Goal: Task Accomplishment & Management: Manage account settings

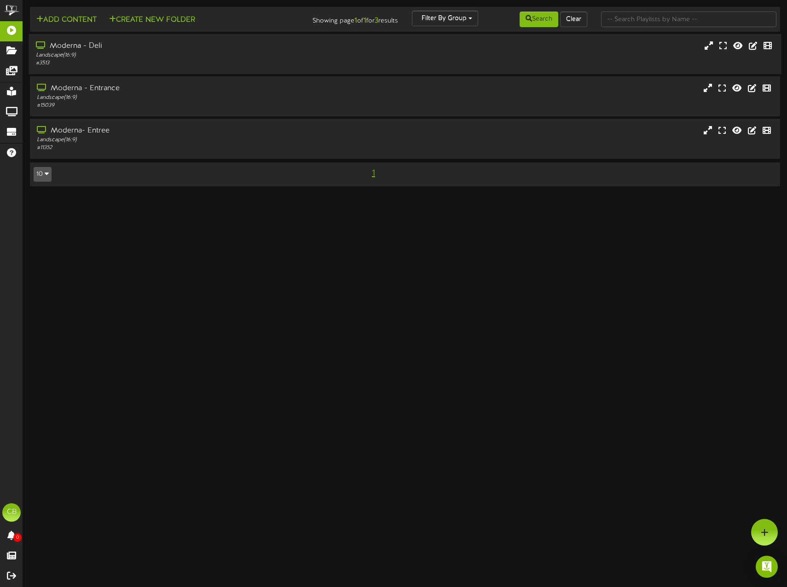
click at [79, 47] on div "Moderna - Deli" at bounding box center [186, 46] width 300 height 11
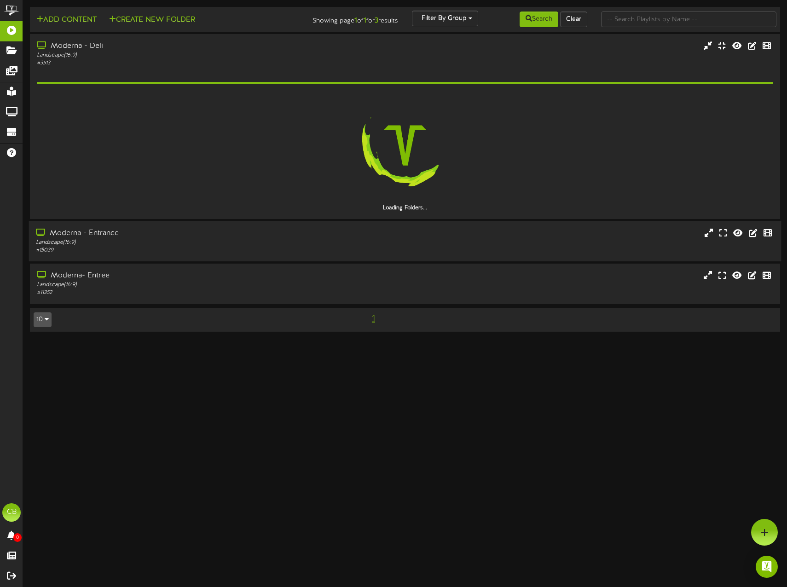
click at [101, 239] on div "Landscape ( 16:9 )" at bounding box center [186, 243] width 300 height 8
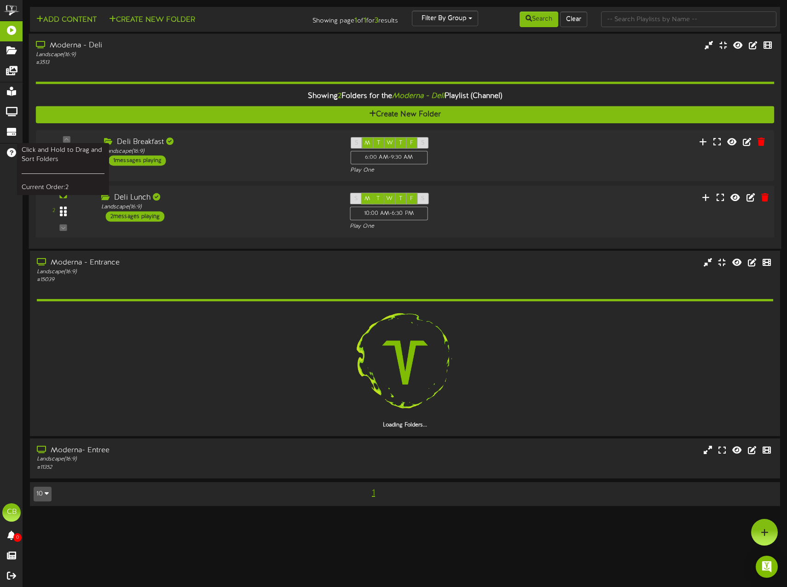
click at [63, 219] on div at bounding box center [62, 211] width 21 height 23
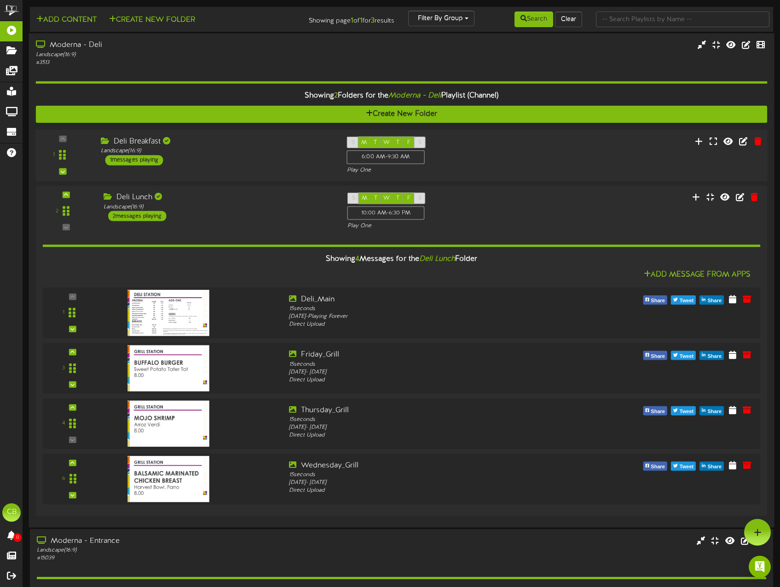
click at [292, 160] on div "Deli Breakfast Landscape ( 16:9 ) 1 messages playing" at bounding box center [216, 150] width 246 height 29
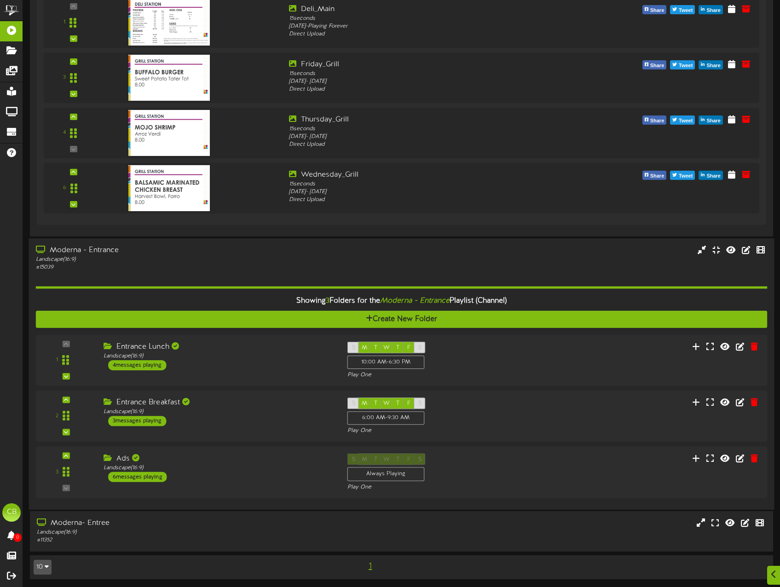
scroll to position [404, 0]
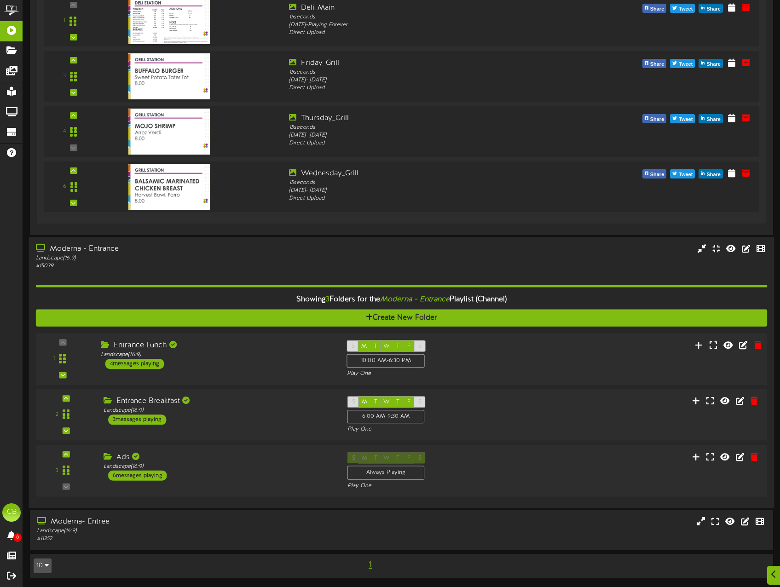
click at [233, 346] on div "Entrance Lunch" at bounding box center [217, 345] width 232 height 11
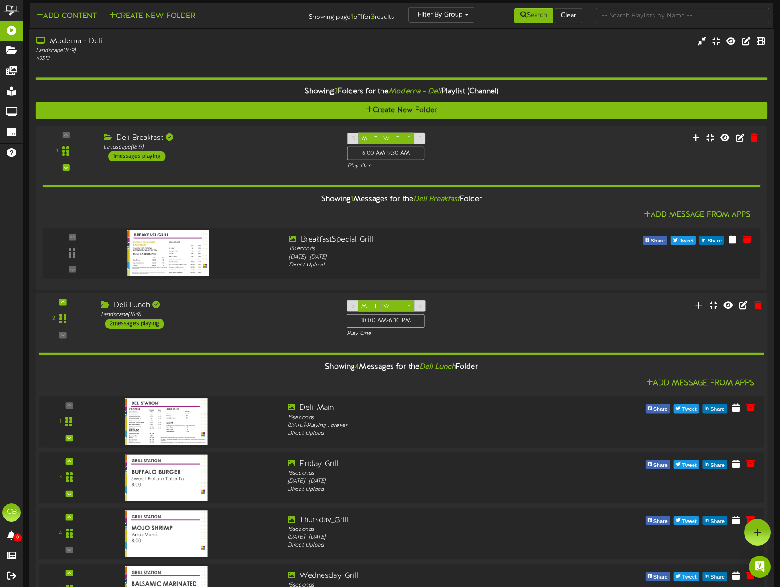
scroll to position [0, 0]
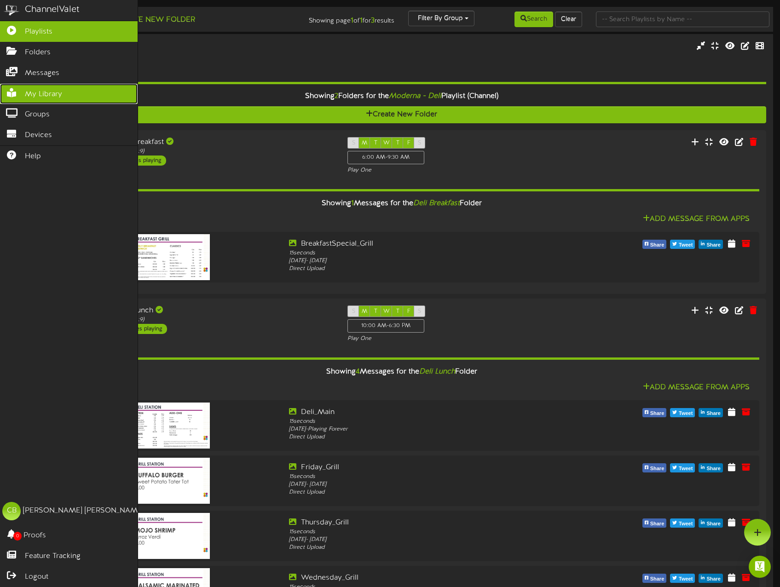
click at [35, 97] on span "My Library" at bounding box center [43, 94] width 37 height 11
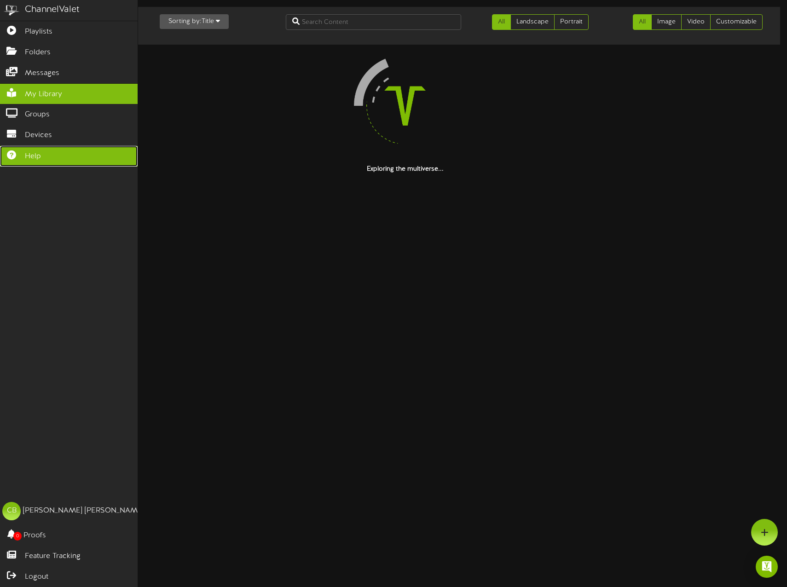
click at [28, 155] on span "Help" at bounding box center [33, 156] width 16 height 11
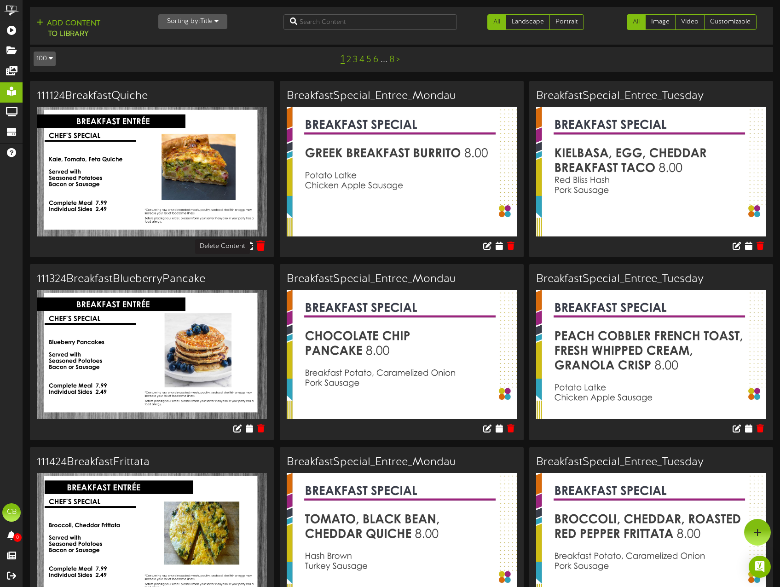
click at [258, 248] on icon at bounding box center [260, 245] width 9 height 10
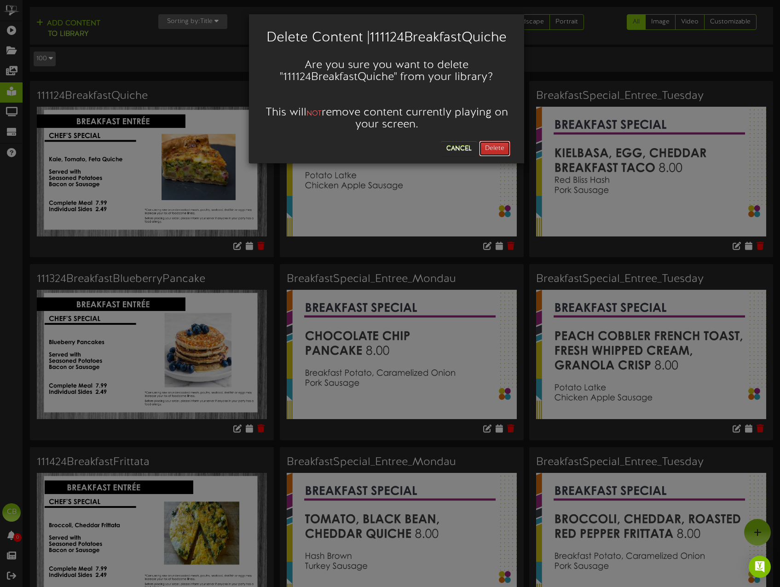
click at [497, 149] on button "Delete" at bounding box center [494, 149] width 31 height 16
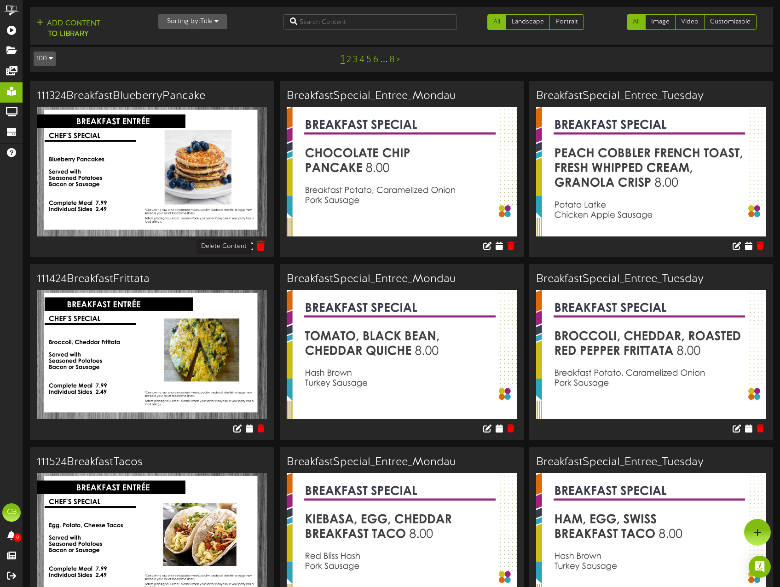
click at [263, 248] on icon at bounding box center [260, 245] width 9 height 10
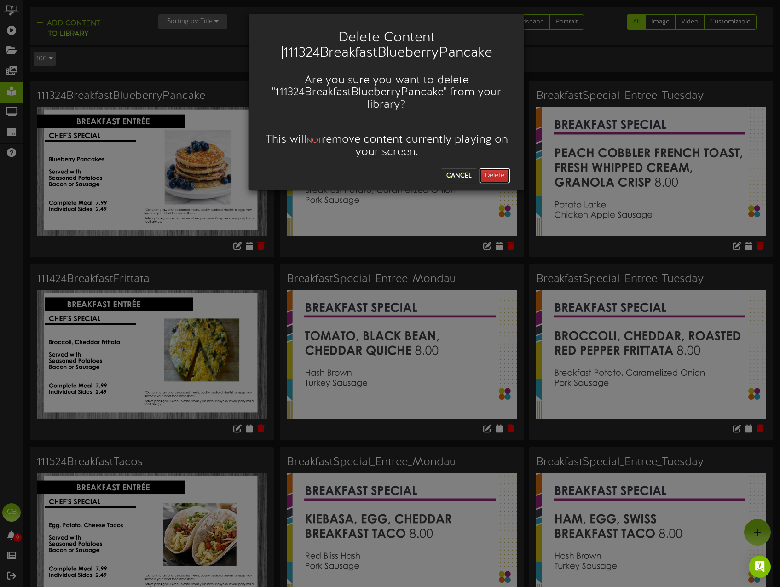
click at [485, 183] on button "Delete" at bounding box center [494, 176] width 31 height 16
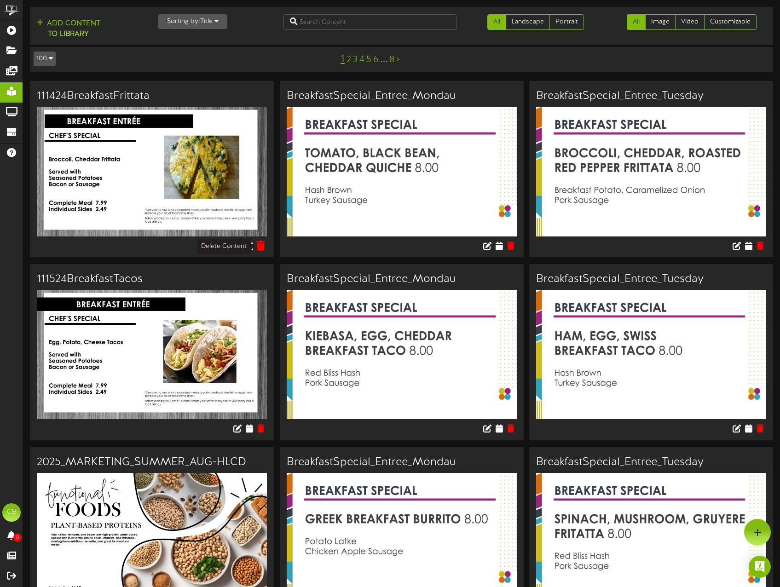
click at [259, 245] on icon at bounding box center [260, 245] width 9 height 10
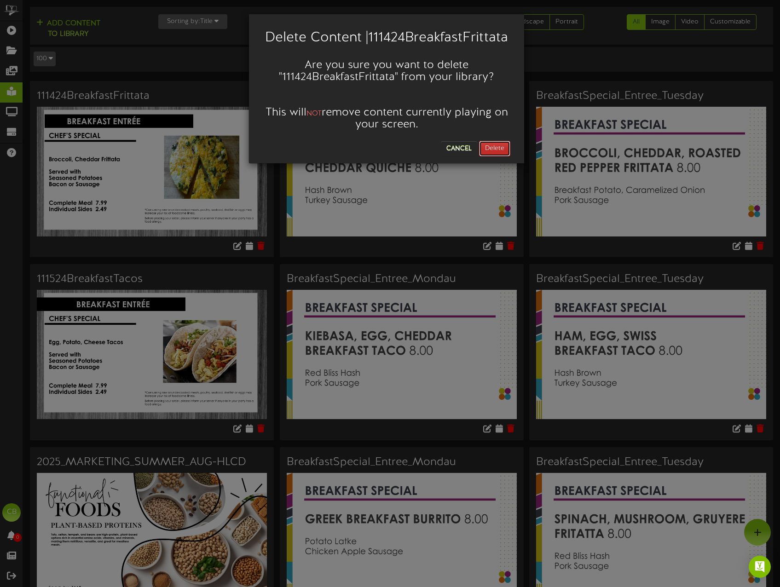
click at [502, 152] on button "Delete" at bounding box center [494, 149] width 31 height 16
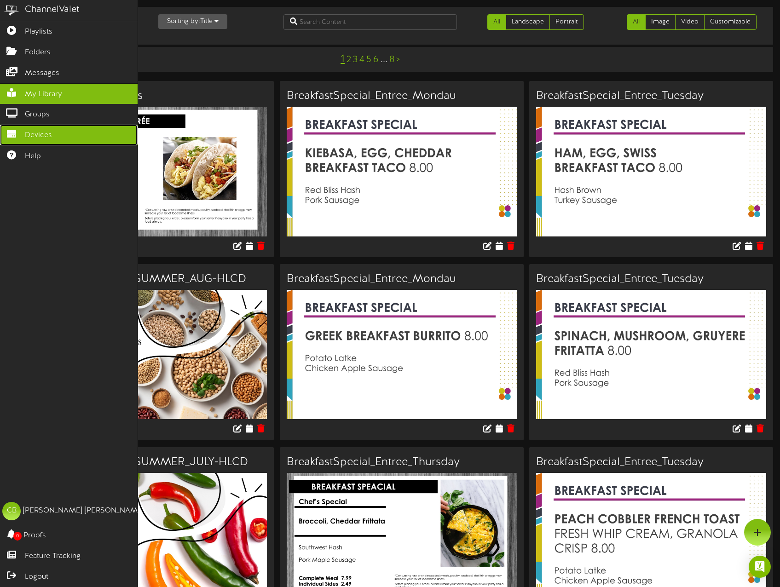
click at [29, 133] on span "Devices" at bounding box center [38, 135] width 27 height 11
